Goal: Find specific page/section: Find specific page/section

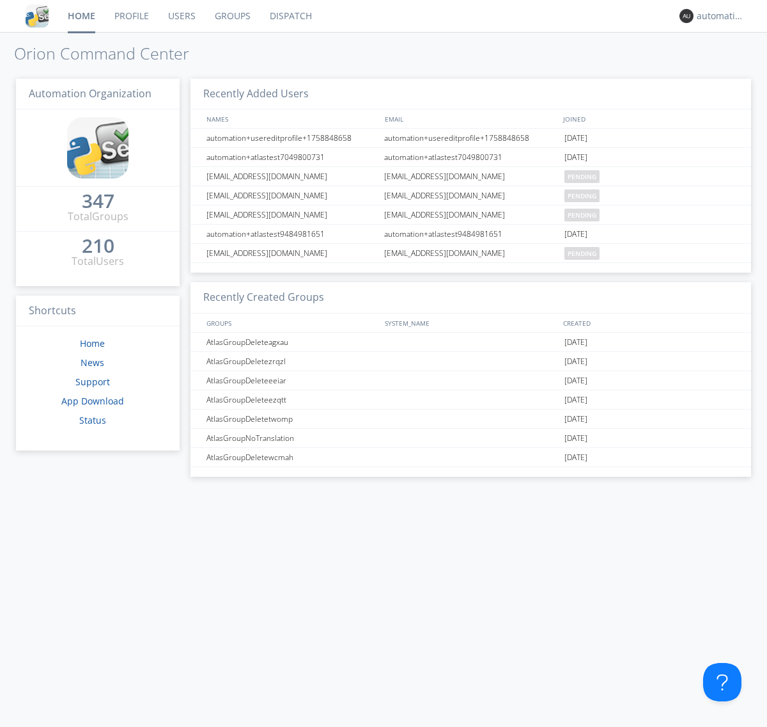
click at [290, 16] on link "Dispatch" at bounding box center [290, 16] width 61 height 32
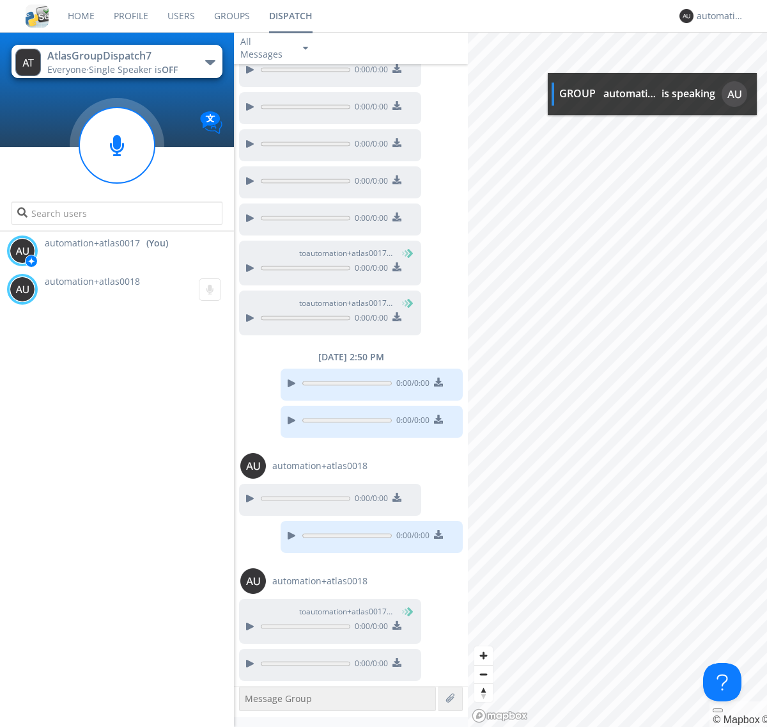
scroll to position [317, 0]
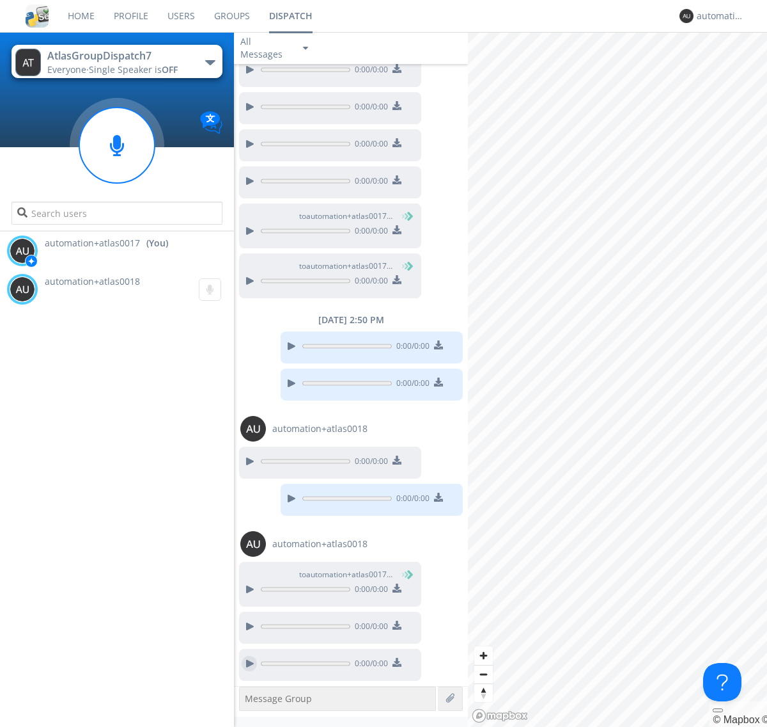
click at [249, 663] on div at bounding box center [249, 663] width 15 height 15
click at [718, 16] on div "automation+atlas0017" at bounding box center [721, 16] width 48 height 13
